Goal: Check status

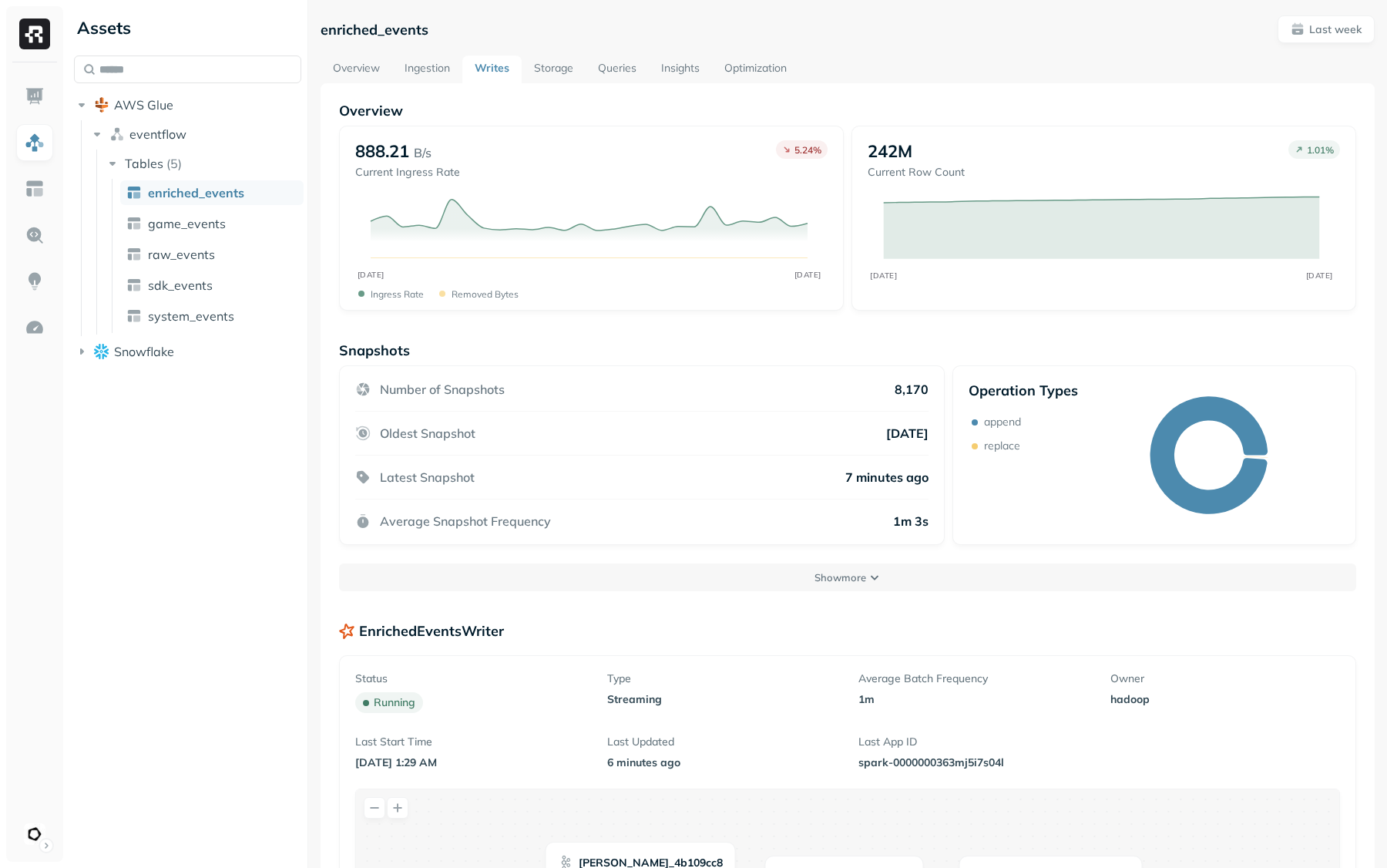
scroll to position [919, 0]
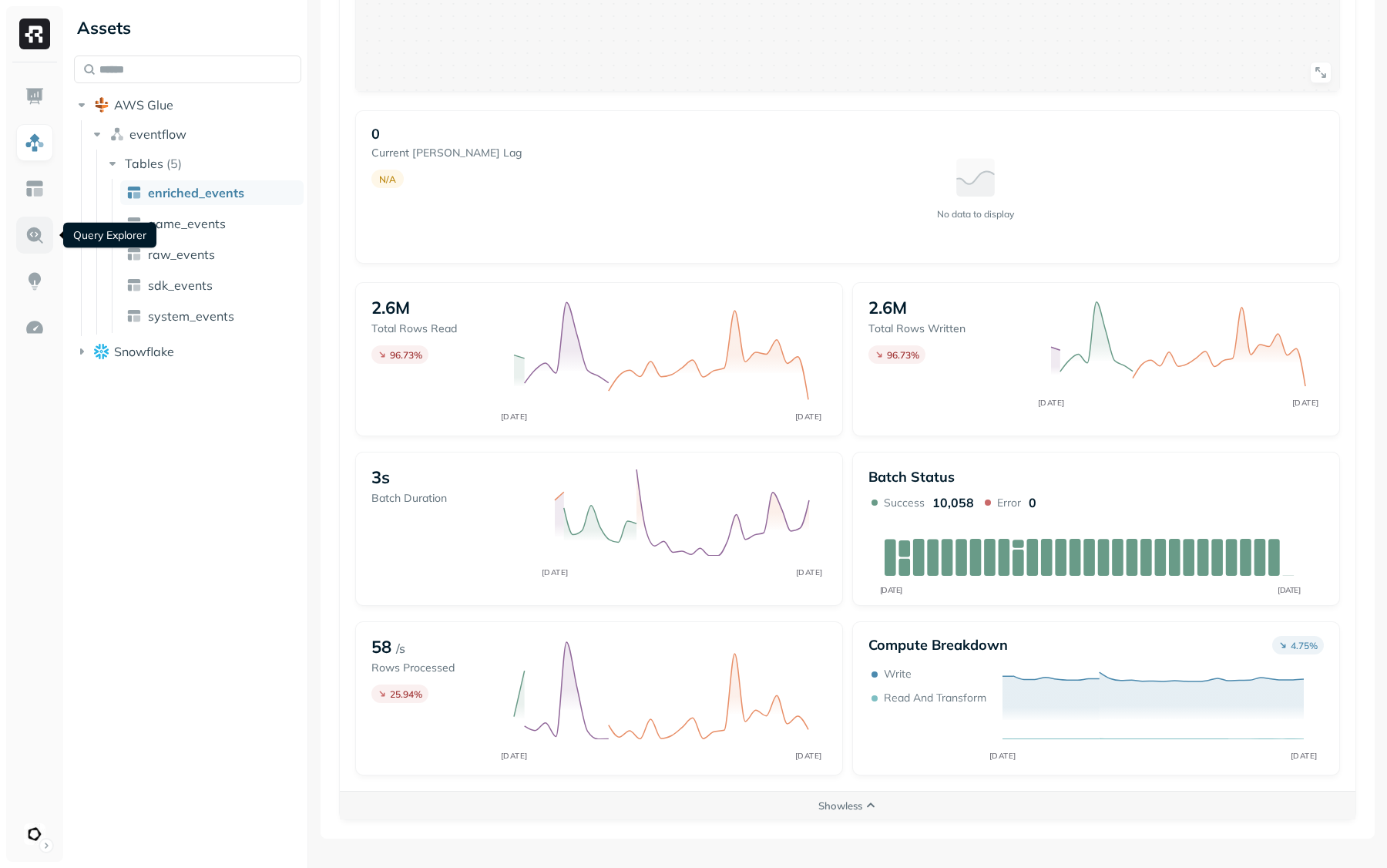
click at [48, 220] on link at bounding box center [34, 235] width 37 height 37
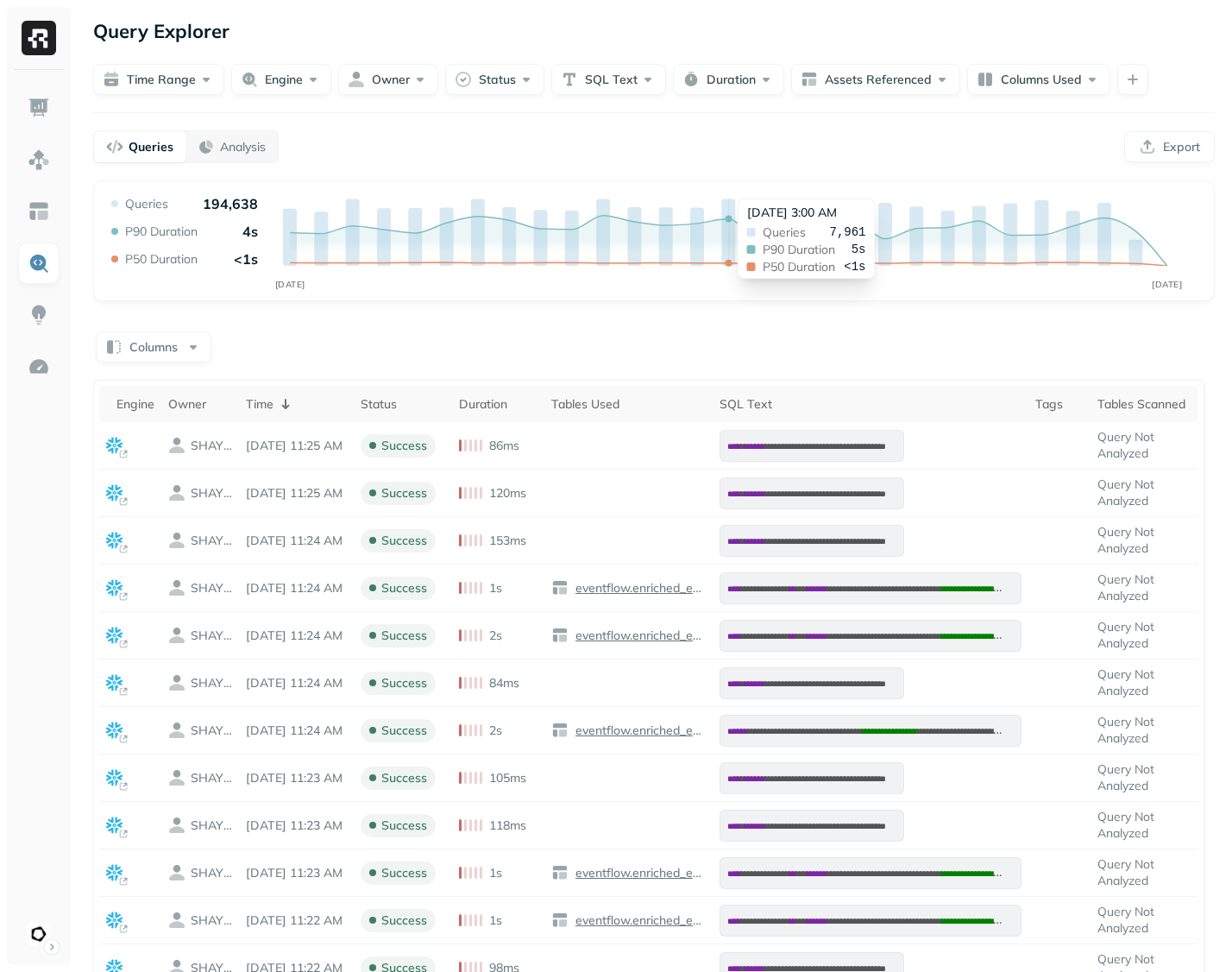
click at [737, 201] on div "[DATE] 3:00 AM Queries 7,961 P90 Duration 5s P50 Duration <1s" at bounding box center [806, 238] width 138 height 80
click at [248, 262] on p "<1s" at bounding box center [245, 258] width 24 height 17
click at [170, 71] on button "Time Range" at bounding box center [158, 79] width 131 height 31
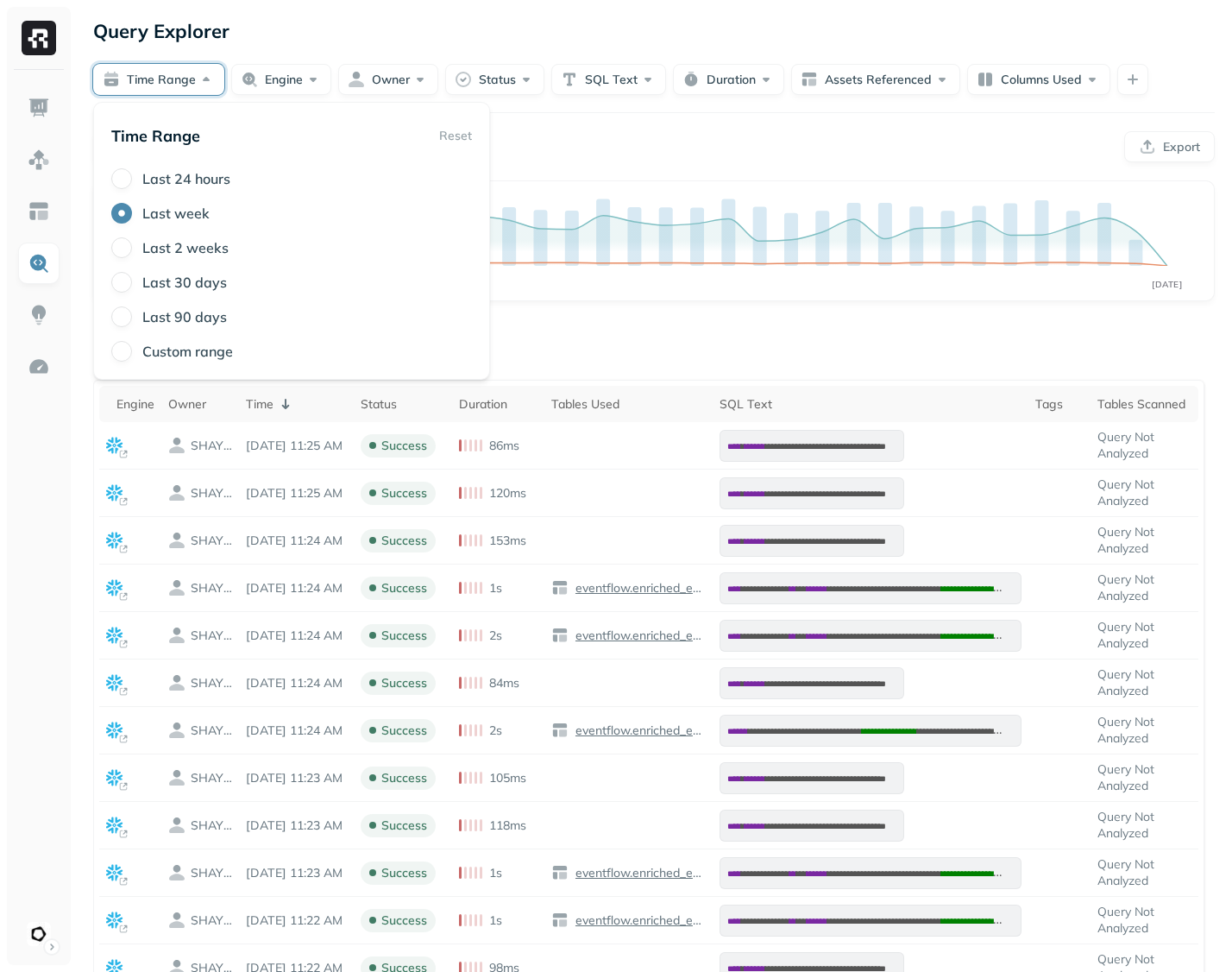
click at [177, 254] on label "Last 2 weeks" at bounding box center [186, 247] width 86 height 17
click at [132, 254] on button "Last 2 weeks" at bounding box center [121, 247] width 21 height 21
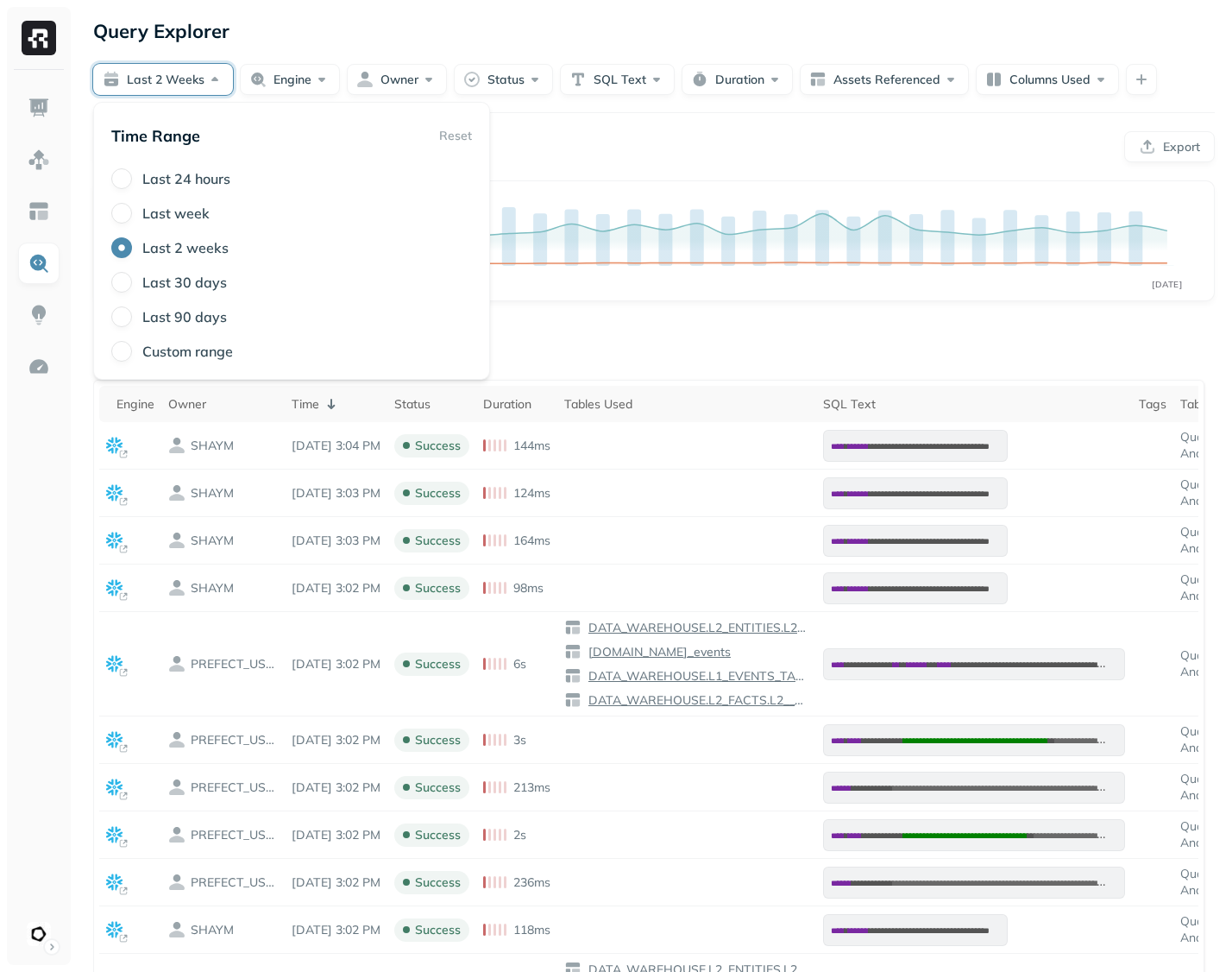
click at [168, 223] on div "Last 24 hours Last week Last 2 weeks Last 30 days Last 90 days Custom range" at bounding box center [291, 265] width 360 height 193
click at [173, 219] on label "Last week" at bounding box center [176, 212] width 67 height 17
click at [132, 219] on button "Last week" at bounding box center [121, 213] width 21 height 21
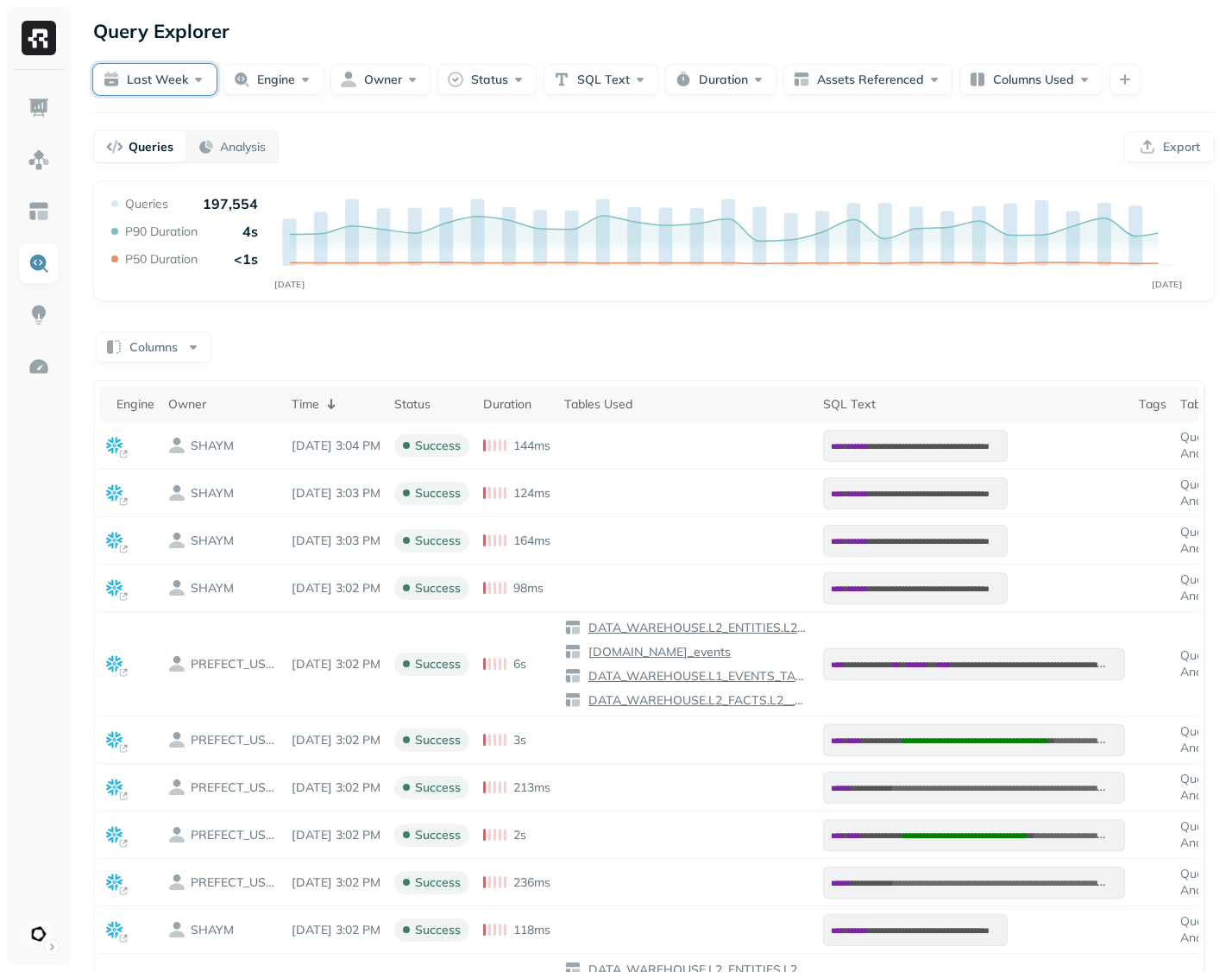
click at [123, 88] on button "Last week" at bounding box center [154, 79] width 123 height 31
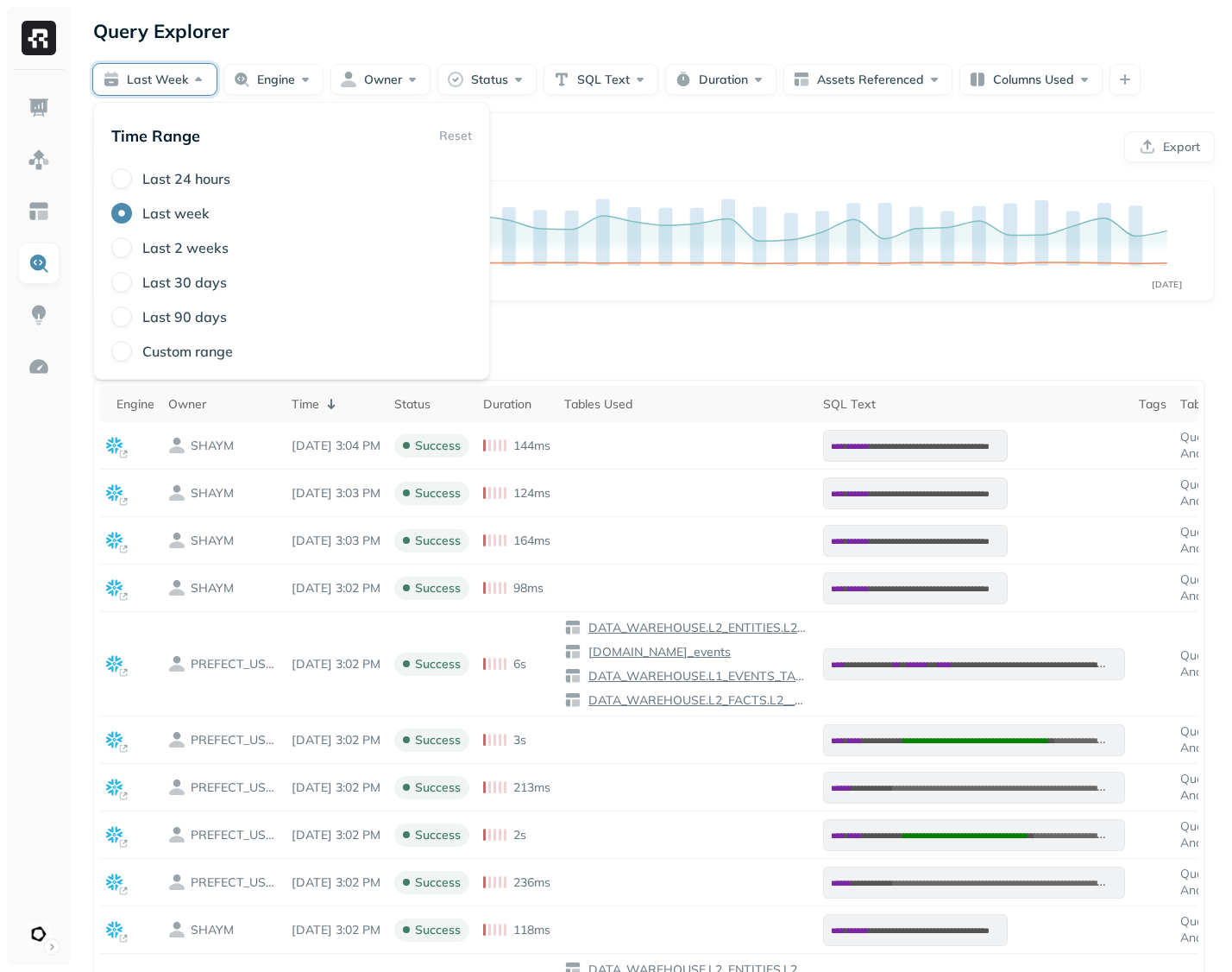
click at [154, 242] on label "Last 2 weeks" at bounding box center [186, 247] width 86 height 17
click at [132, 242] on button "Last 2 weeks" at bounding box center [121, 247] width 21 height 21
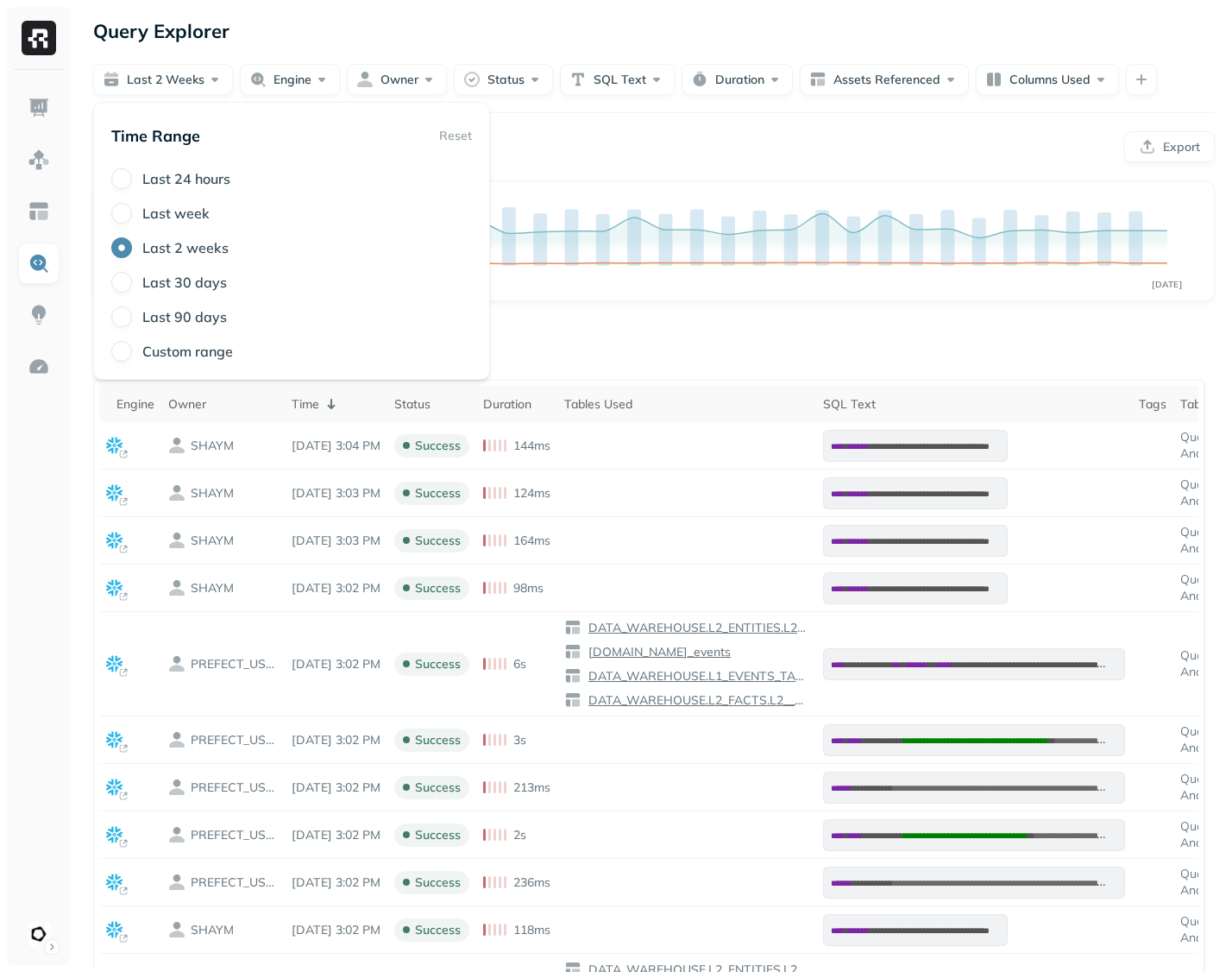
click at [1169, 346] on div "Columns" at bounding box center [654, 346] width 1122 height 34
